Goal: Transaction & Acquisition: Book appointment/travel/reservation

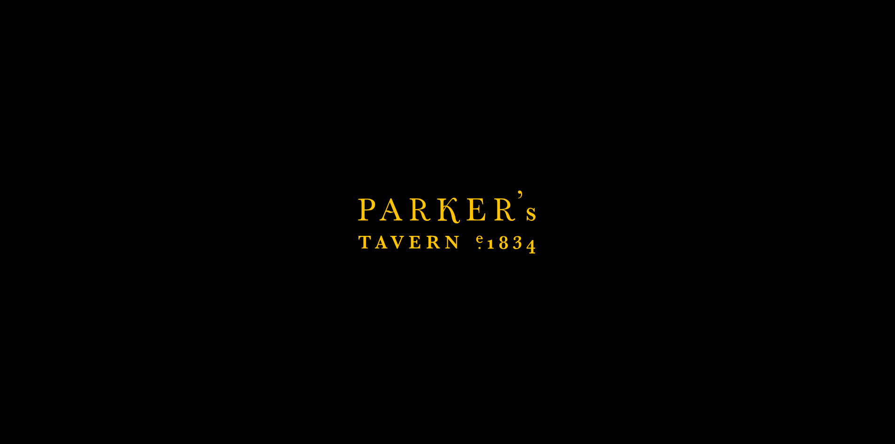
scroll to position [57, 0]
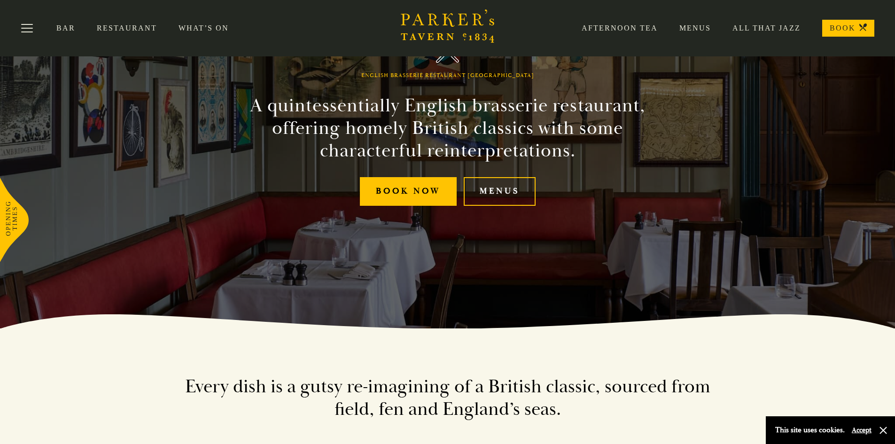
scroll to position [35, 0]
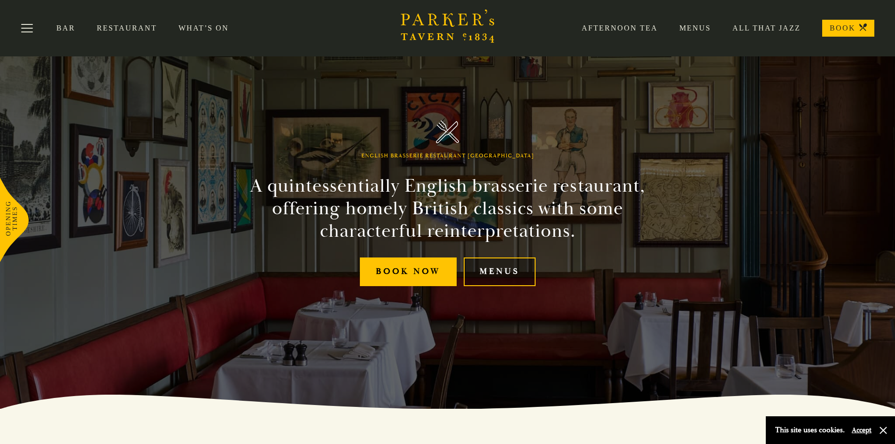
click at [504, 272] on link "Menus" at bounding box center [500, 271] width 72 height 29
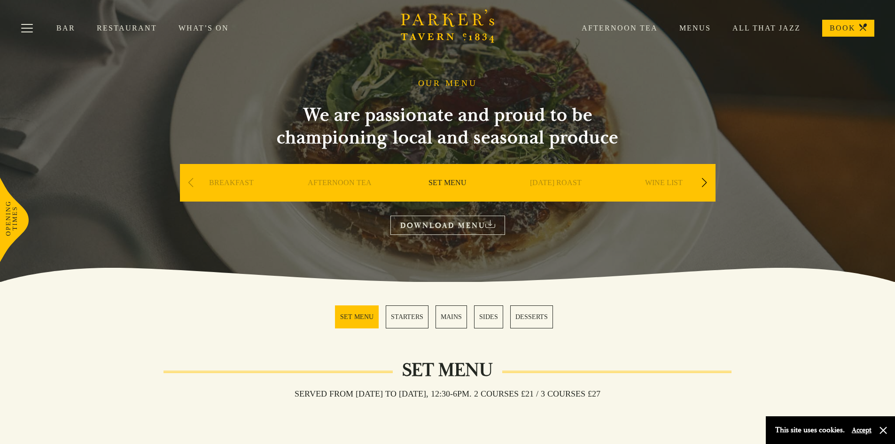
click at [653, 179] on link "WINE LIST" at bounding box center [664, 197] width 38 height 38
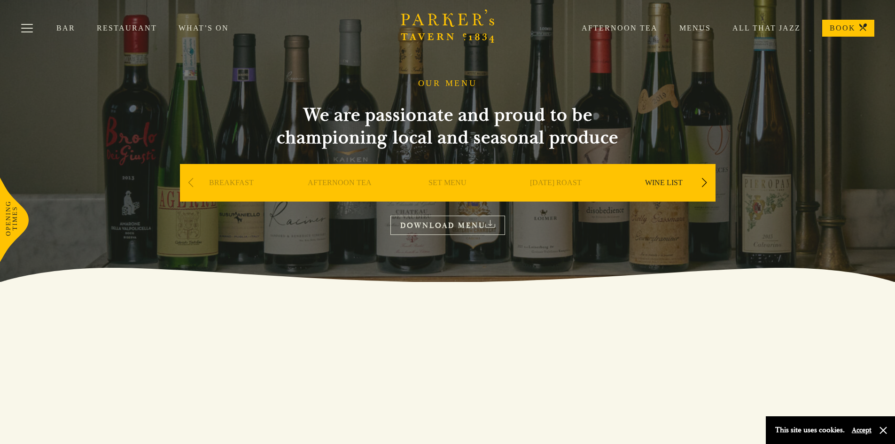
click at [426, 224] on link "DOWNLOAD MENU" at bounding box center [447, 225] width 115 height 19
click at [839, 26] on link "BOOK" at bounding box center [848, 28] width 52 height 17
click at [703, 27] on link "Menus" at bounding box center [684, 27] width 53 height 9
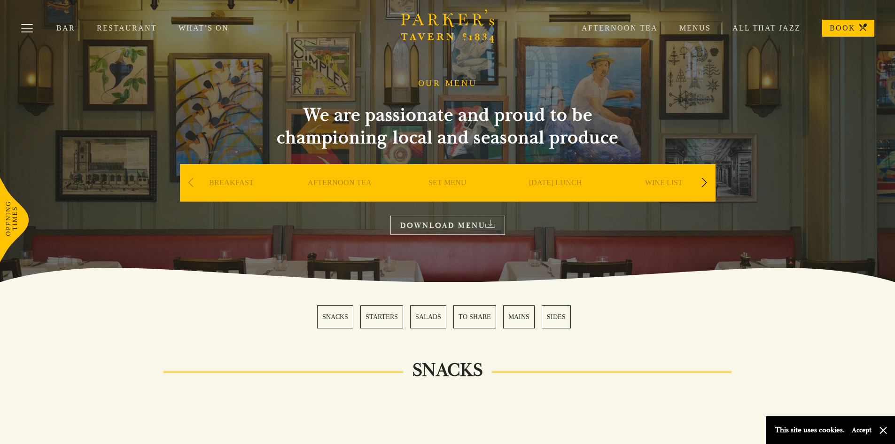
click at [706, 181] on div "Next slide" at bounding box center [704, 182] width 13 height 21
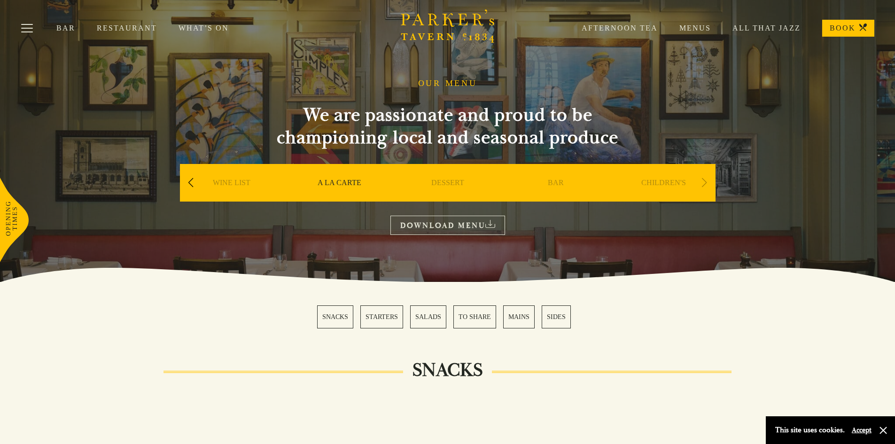
click at [706, 181] on div "Next slide" at bounding box center [704, 182] width 13 height 21
click at [187, 179] on div "Previous slide" at bounding box center [191, 182] width 13 height 21
click at [189, 179] on div "Previous slide" at bounding box center [191, 182] width 13 height 21
click at [189, 180] on div "Previous slide" at bounding box center [191, 182] width 13 height 21
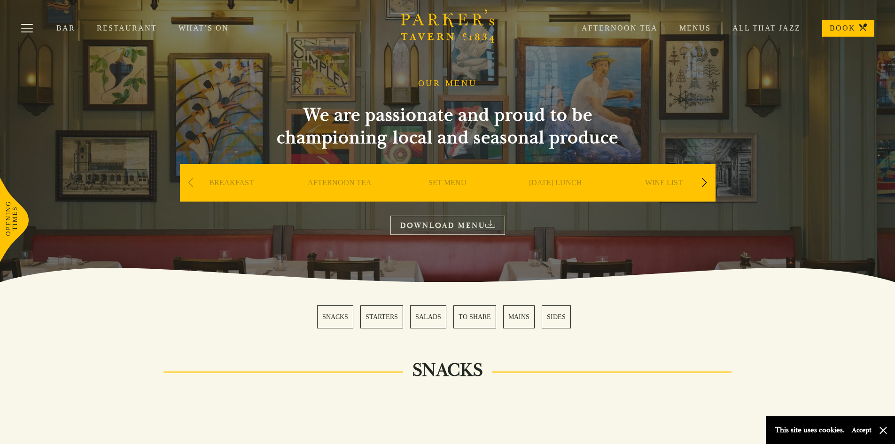
click at [189, 180] on div "Previous slide" at bounding box center [191, 182] width 13 height 21
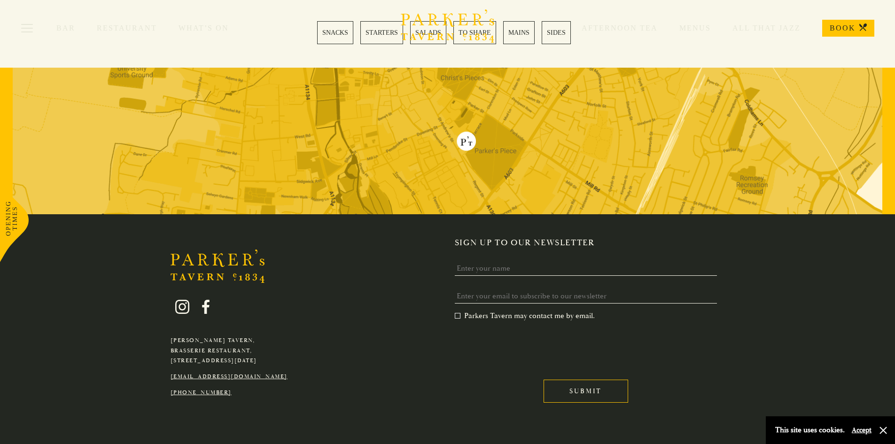
scroll to position [2721, 0]
